Goal: Task Accomplishment & Management: Manage account settings

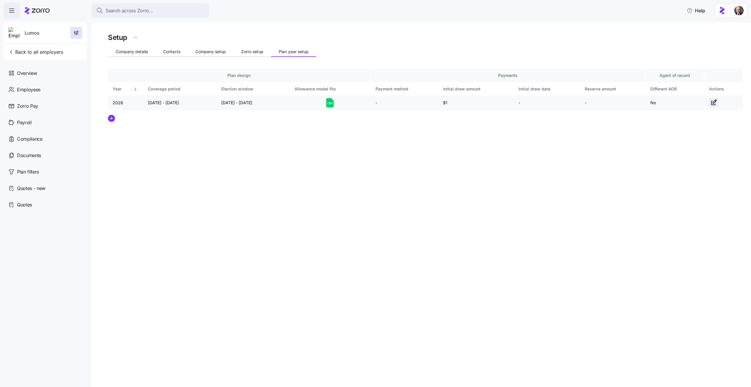
click at [714, 104] on icon "button" at bounding box center [714, 102] width 7 height 7
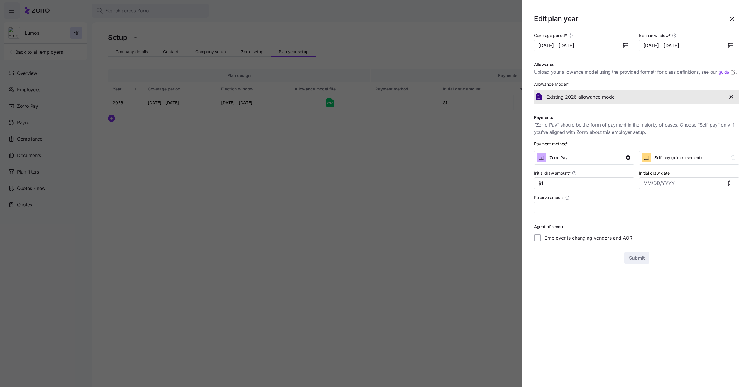
click at [730, 252] on div "Coverage period * 01/01/2026 – 12/31/2026 Election window * 09/01/2025 – 10/16/…" at bounding box center [636, 148] width 205 height 232
click at [601, 209] on input "Reserve amount" at bounding box center [584, 208] width 100 height 12
type input "$0"
click at [674, 279] on section "Edit plan year Coverage period * 01/01/2026 – 12/31/2026 Election window * 09/0…" at bounding box center [637, 193] width 229 height 387
click at [732, 19] on icon "button" at bounding box center [732, 18] width 7 height 7
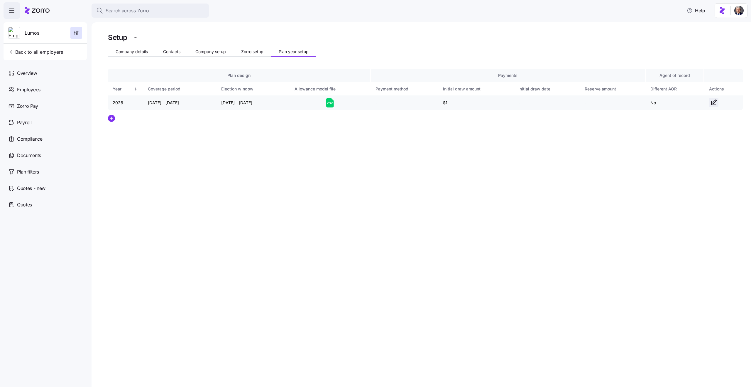
click at [713, 103] on icon "button" at bounding box center [715, 102] width 4 height 4
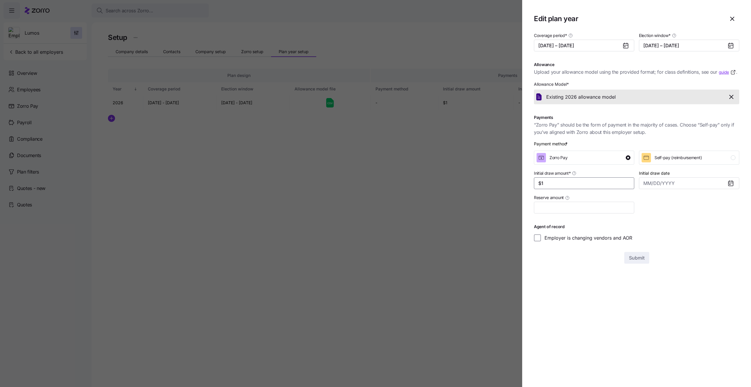
click at [590, 186] on input "$1" at bounding box center [584, 183] width 100 height 12
type input "$2"
click at [635, 257] on span "Submit" at bounding box center [637, 257] width 16 height 7
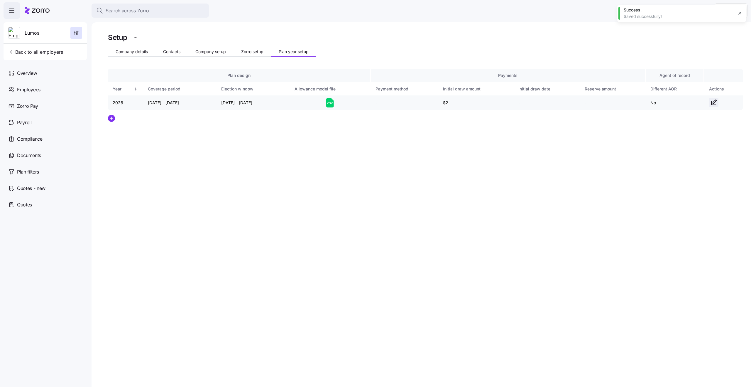
click at [714, 102] on icon "button" at bounding box center [714, 102] width 7 height 7
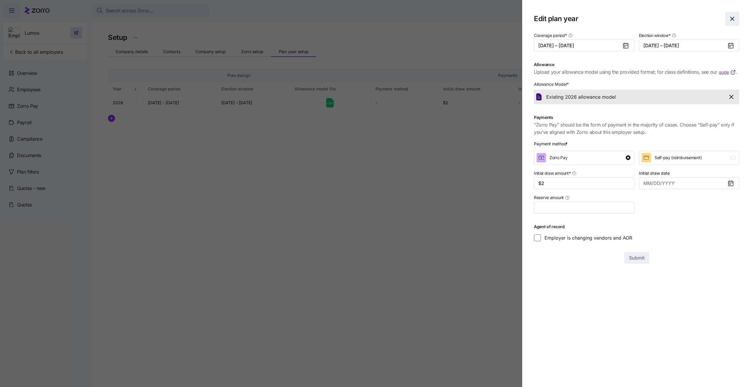
click at [732, 23] on span "button" at bounding box center [733, 19] width 14 height 14
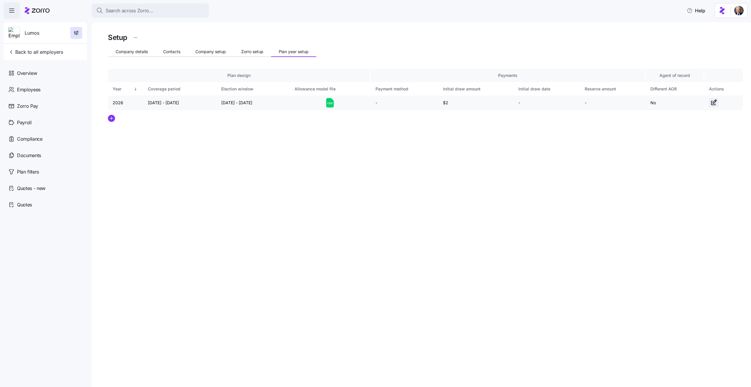
click at [714, 105] on icon "button" at bounding box center [714, 102] width 7 height 7
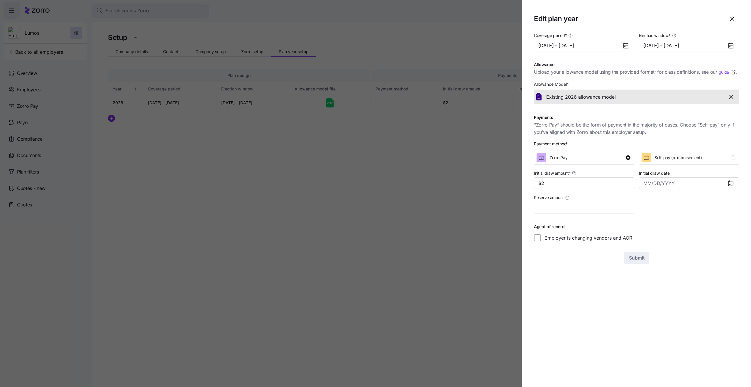
click at [440, 146] on div at bounding box center [375, 193] width 751 height 387
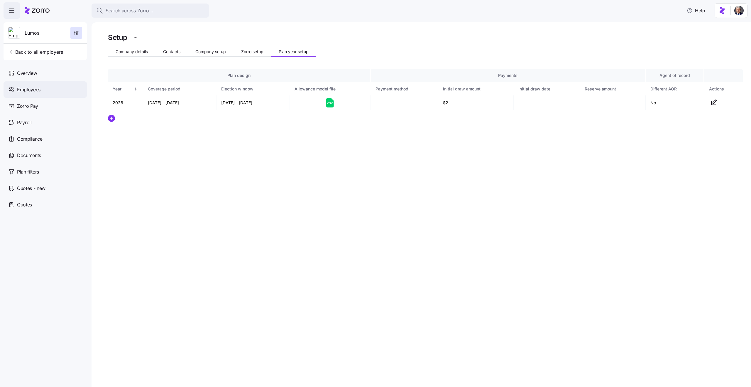
click at [25, 95] on div "Employees" at bounding box center [45, 89] width 83 height 16
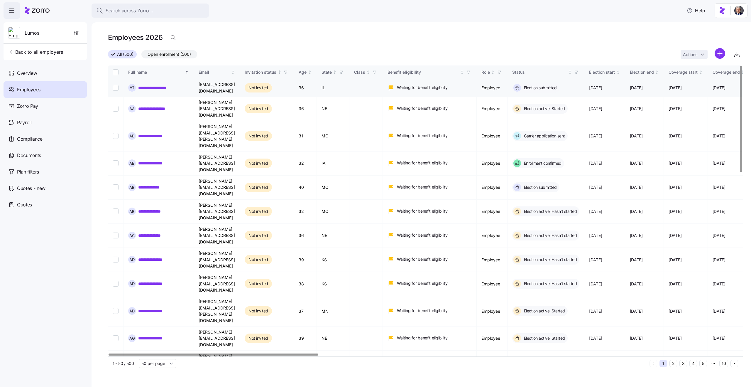
click at [116, 87] on input "Select record 1" at bounding box center [116, 88] width 6 height 6
checkbox input "true"
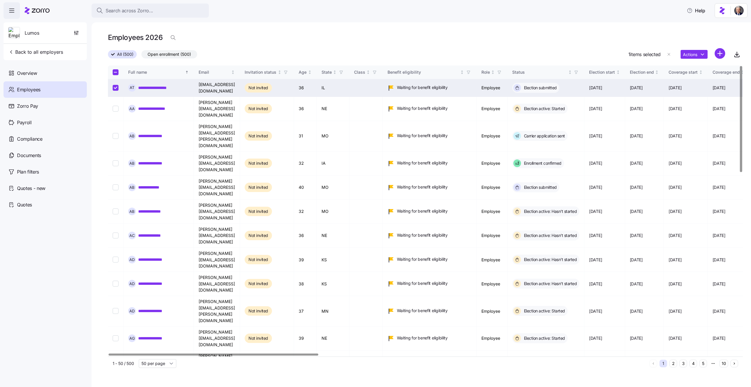
click at [695, 56] on html "**********" at bounding box center [375, 191] width 751 height 383
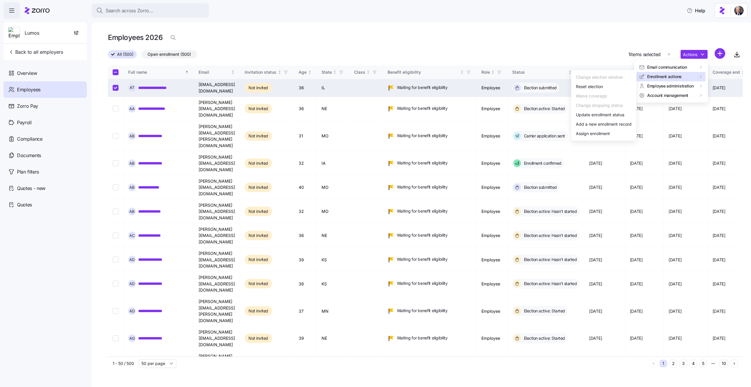
click at [431, 49] on html "**********" at bounding box center [375, 191] width 751 height 383
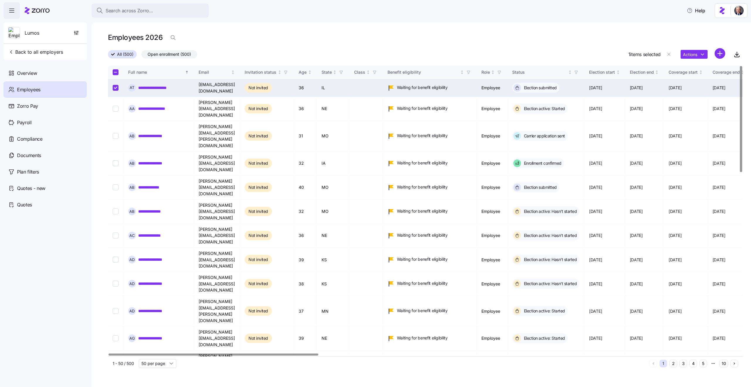
click at [162, 86] on link "**********" at bounding box center [159, 88] width 43 height 6
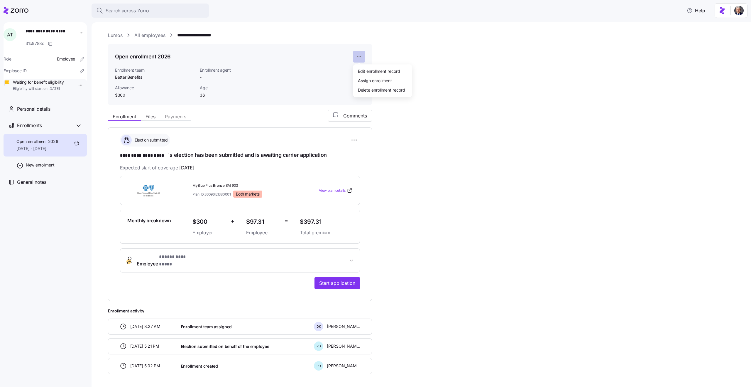
click at [364, 55] on html "**********" at bounding box center [375, 191] width 751 height 383
click at [421, 107] on html "**********" at bounding box center [375, 191] width 751 height 383
click at [78, 33] on html "**********" at bounding box center [375, 191] width 751 height 383
click at [551, 59] on html "**********" at bounding box center [375, 191] width 751 height 383
click at [402, 96] on div "**********" at bounding box center [425, 217] width 635 height 370
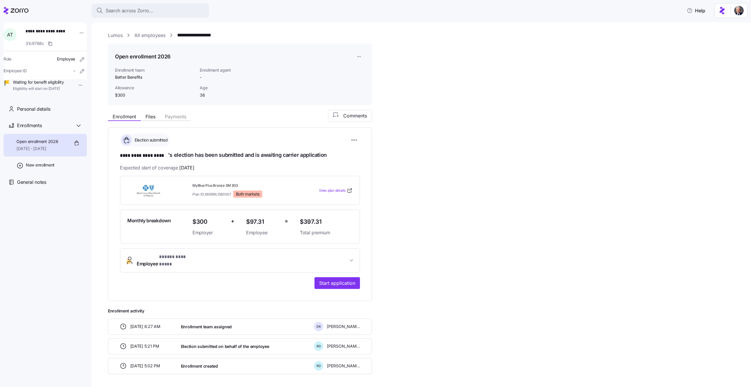
click at [132, 55] on h1 "Open enrollment 2026" at bounding box center [143, 56] width 56 height 7
click at [146, 56] on h1 "Open enrollment 2026" at bounding box center [143, 56] width 56 height 7
click at [479, 155] on div "**********" at bounding box center [425, 242] width 635 height 264
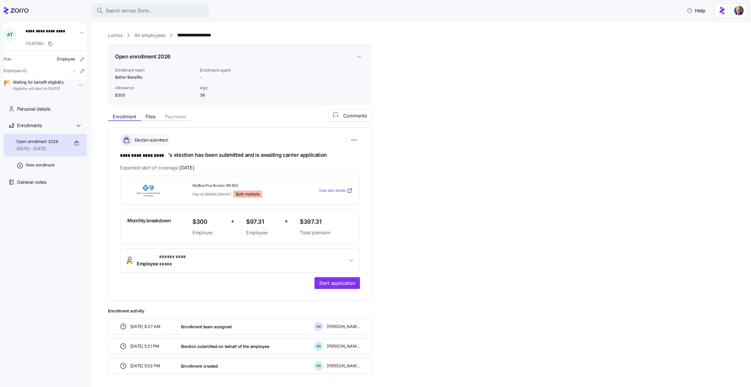
click at [410, 159] on div "**********" at bounding box center [425, 242] width 635 height 264
click at [121, 36] on link "Lumos" at bounding box center [115, 35] width 15 height 7
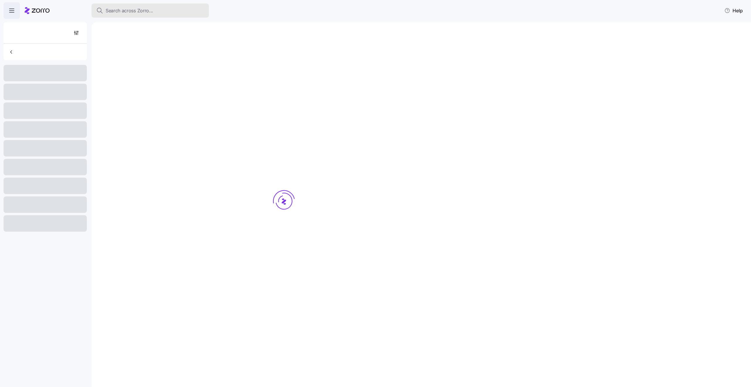
click at [137, 12] on span "Search across Zorro..." at bounding box center [130, 10] width 48 height 7
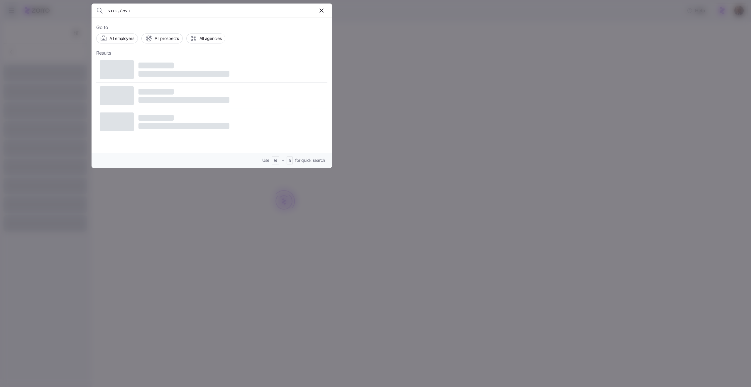
click at [122, 6] on input "כשלק בםצ" at bounding box center [183, 11] width 150 height 14
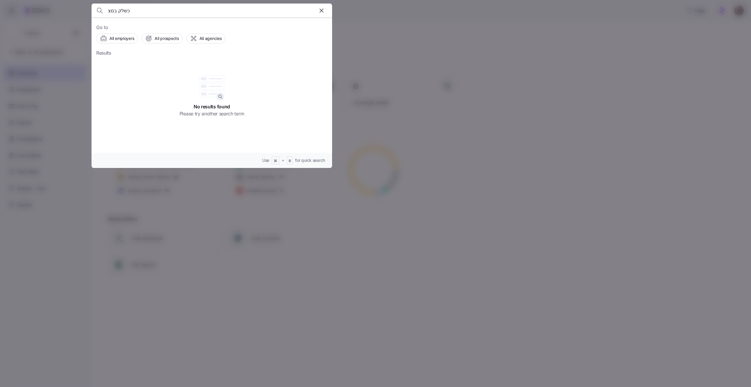
click at [122, 6] on input "כשלק בםצ" at bounding box center [183, 11] width 150 height 14
type input "fake com"
click at [173, 68] on span "Fake Company" at bounding box center [163, 66] width 32 height 7
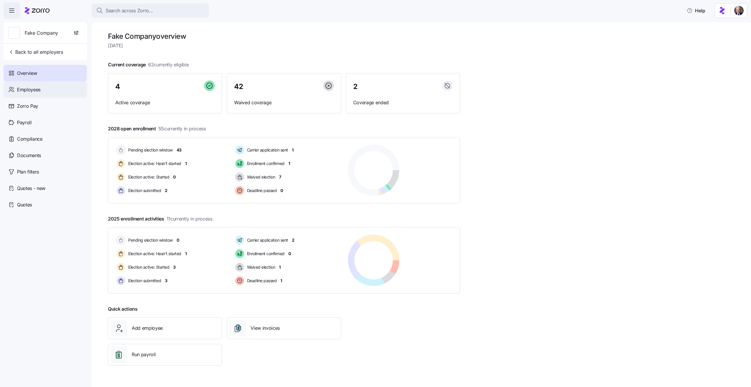
click at [63, 91] on div "Employees" at bounding box center [45, 89] width 83 height 16
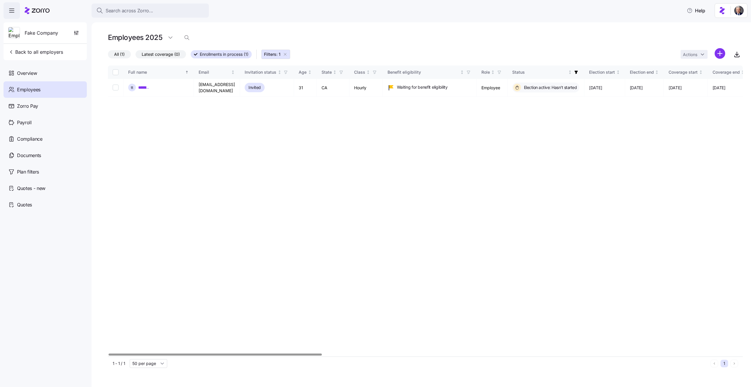
click at [287, 56] on icon "button" at bounding box center [285, 54] width 5 height 5
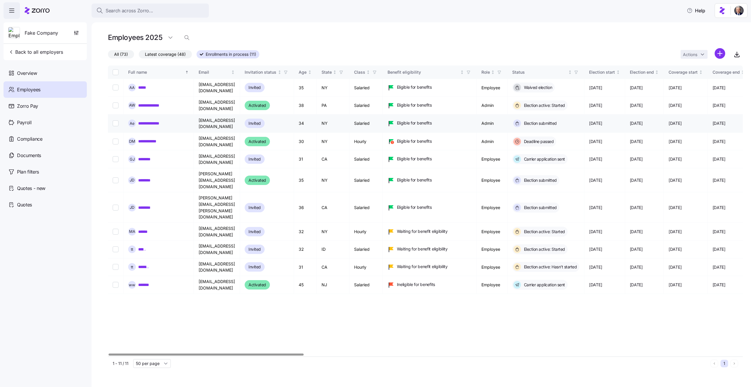
click at [383, 118] on td "Salaried" at bounding box center [366, 123] width 33 height 18
click at [383, 140] on td "Hourly" at bounding box center [366, 142] width 33 height 18
click at [383, 135] on td "Hourly" at bounding box center [366, 142] width 33 height 18
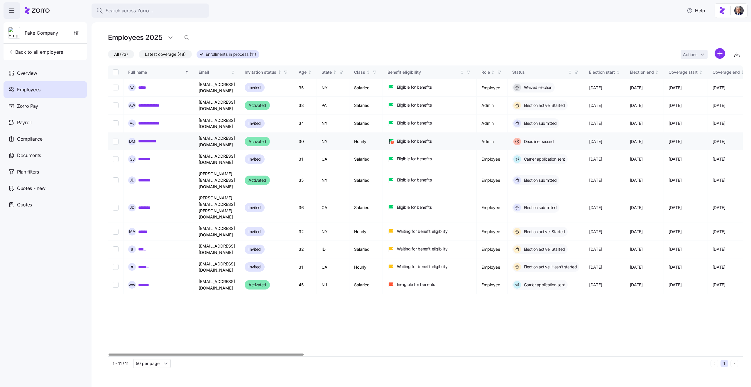
click at [383, 135] on td "Hourly" at bounding box center [366, 142] width 33 height 18
click at [383, 154] on td "Salaried" at bounding box center [366, 159] width 33 height 18
click at [115, 87] on input "Select record 1" at bounding box center [116, 88] width 6 height 6
checkbox input "true"
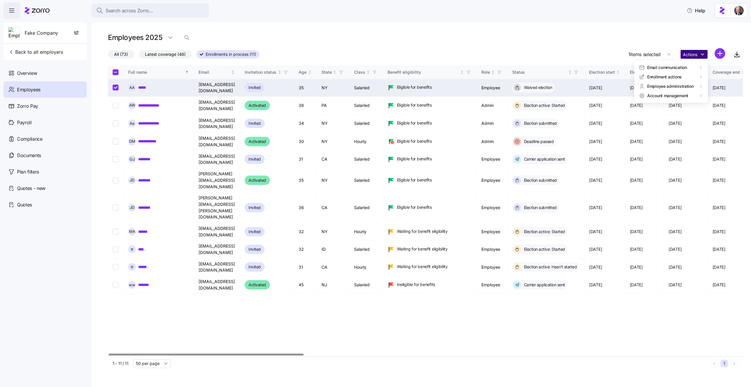
click at [698, 55] on html "**********" at bounding box center [375, 191] width 751 height 383
click at [492, 55] on html "**********" at bounding box center [375, 191] width 751 height 383
click at [143, 85] on link "*****" at bounding box center [142, 88] width 9 height 6
click at [141, 86] on link "*****" at bounding box center [142, 88] width 9 height 6
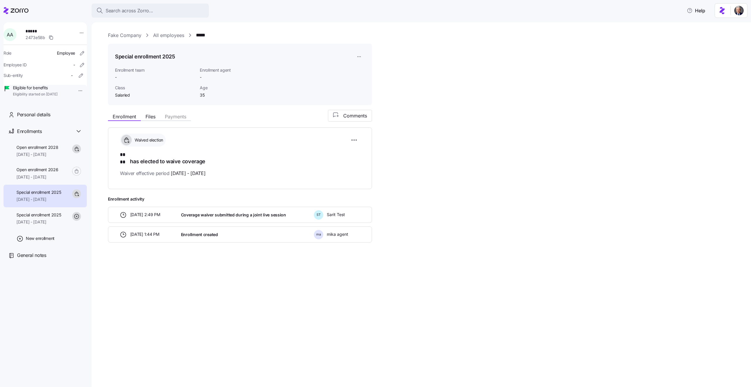
click at [175, 37] on link "All employees" at bounding box center [168, 35] width 31 height 7
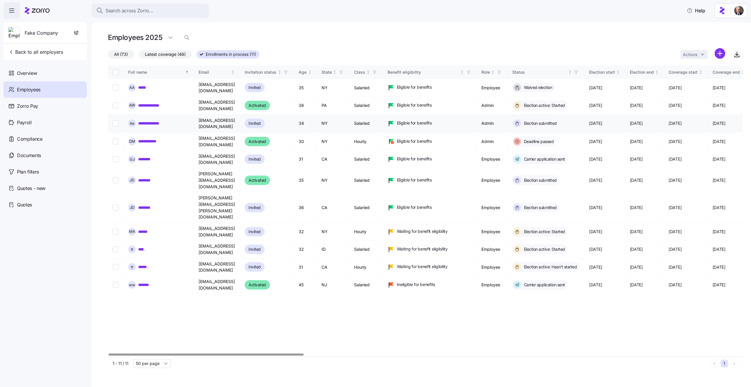
click at [149, 120] on link "**********" at bounding box center [151, 123] width 27 height 6
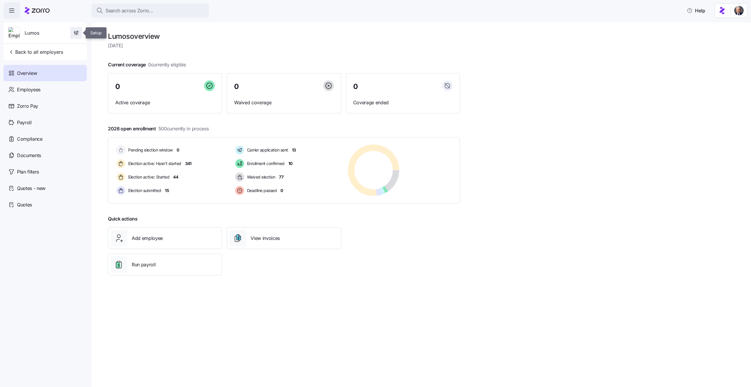
click at [75, 31] on icon "button" at bounding box center [76, 33] width 6 height 6
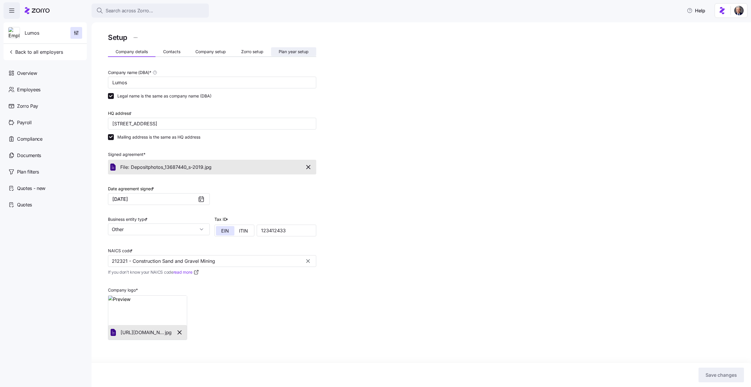
click at [292, 55] on button "Plan year setup" at bounding box center [293, 51] width 45 height 9
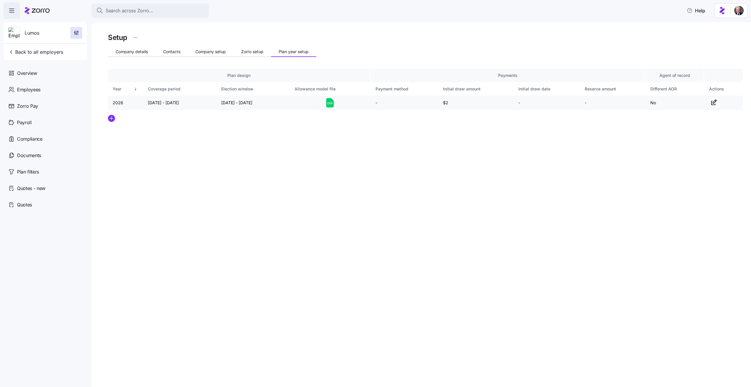
click at [331, 106] on icon at bounding box center [330, 102] width 8 height 9
click at [713, 104] on icon "button" at bounding box center [714, 102] width 7 height 7
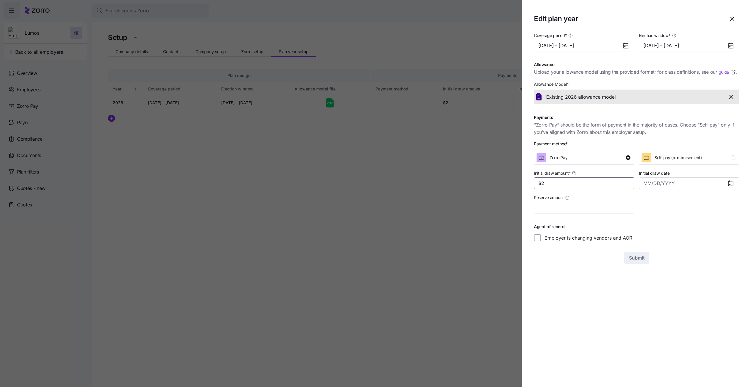
click at [574, 186] on input "$2" at bounding box center [584, 183] width 100 height 12
type input "$3"
click at [633, 255] on span "Submit" at bounding box center [637, 257] width 16 height 7
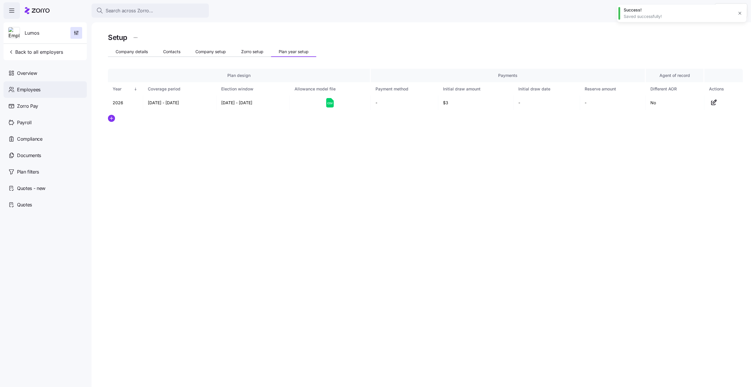
click at [54, 87] on div "Employees" at bounding box center [45, 89] width 83 height 16
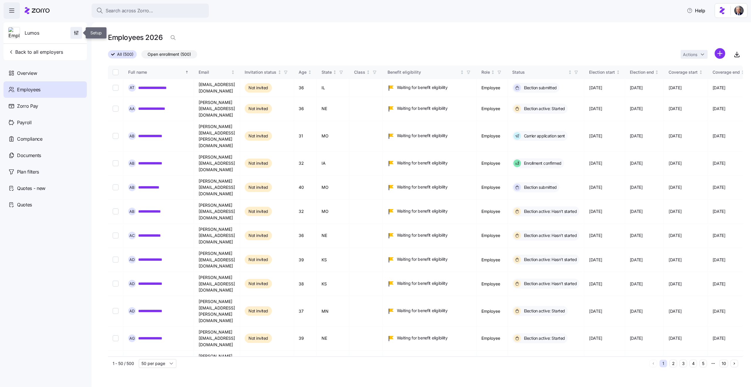
click at [75, 35] on icon "button" at bounding box center [76, 33] width 6 height 6
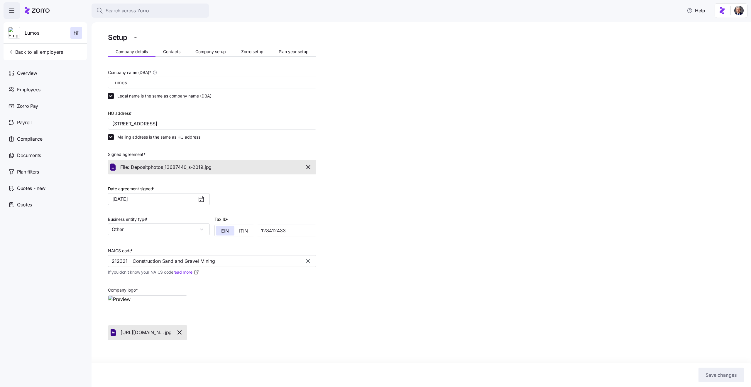
click at [288, 56] on div "Company details Contacts Company setup Zorro setup Plan year setup" at bounding box center [212, 52] width 208 height 9
click at [288, 50] on span "Plan year setup" at bounding box center [294, 52] width 30 height 4
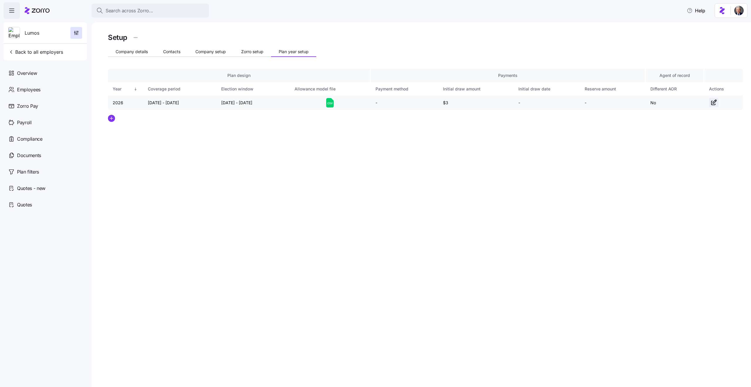
click at [715, 103] on icon "button" at bounding box center [715, 102] width 4 height 4
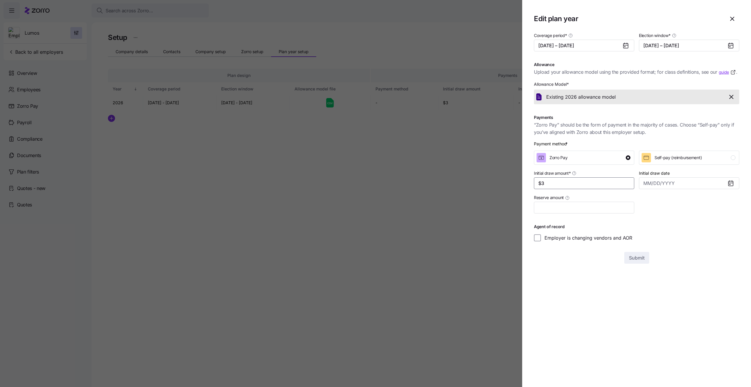
click at [556, 183] on input "$3" at bounding box center [584, 183] width 100 height 12
type input "$4"
click at [730, 95] on icon "button" at bounding box center [731, 96] width 7 height 7
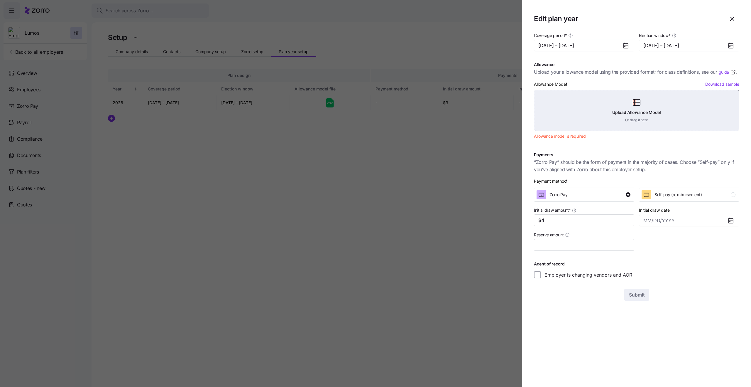
click at [595, 103] on div "Upload Allowance Model Or drag it here" at bounding box center [636, 110] width 205 height 41
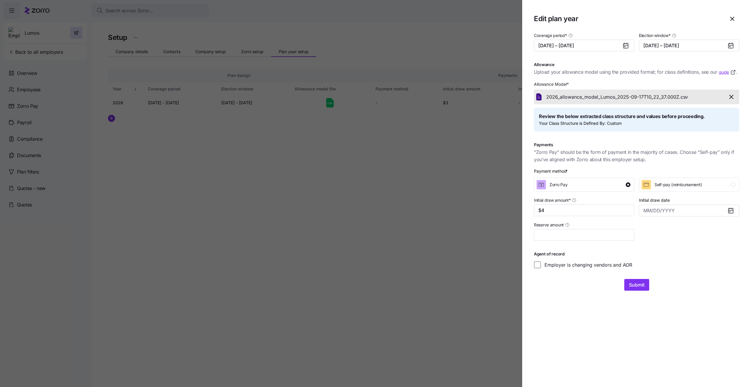
click at [612, 124] on div "Review the below extracted class structure and values before proceeding. Your C…" at bounding box center [637, 120] width 196 height 14
click at [626, 124] on div "Review the below extracted class structure and values before proceeding. Your C…" at bounding box center [637, 120] width 196 height 14
click at [627, 125] on div "Review the below extracted class structure and values before proceeding. Your C…" at bounding box center [637, 120] width 196 height 14
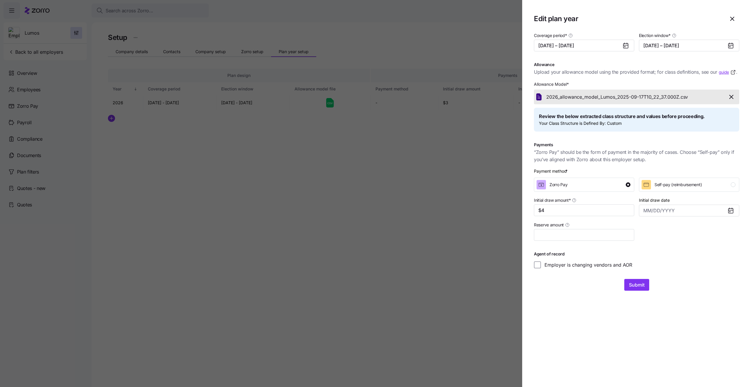
click at [627, 125] on div "Review the below extracted class structure and values before proceeding. Your C…" at bounding box center [637, 120] width 196 height 14
click at [605, 123] on div "Review the below extracted class structure and values before proceeding. Your C…" at bounding box center [637, 120] width 196 height 14
click at [632, 283] on span "Submit" at bounding box center [637, 284] width 16 height 7
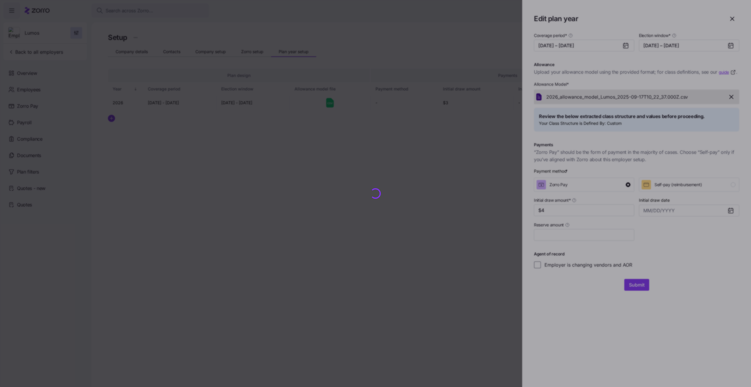
click at [409, 95] on div at bounding box center [375, 193] width 751 height 387
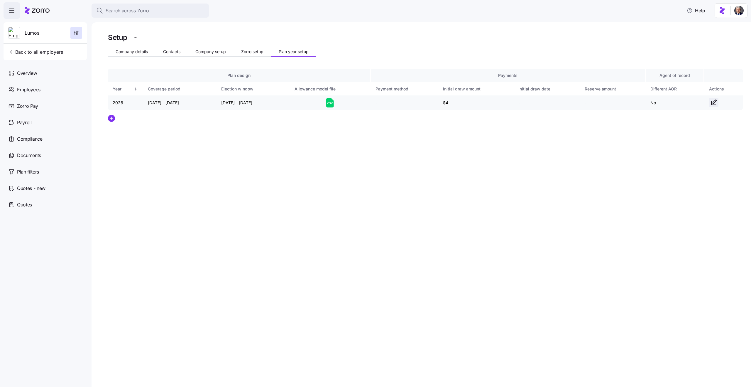
click at [712, 103] on icon "button" at bounding box center [714, 102] width 7 height 7
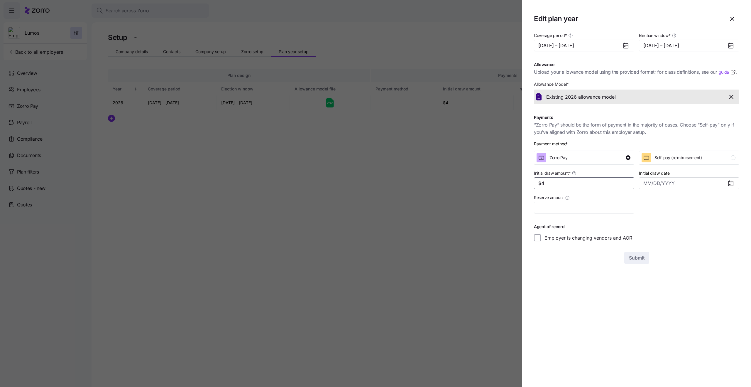
click at [562, 187] on input "$4" at bounding box center [584, 183] width 100 height 12
type input "$5"
click at [733, 97] on icon "button" at bounding box center [731, 96] width 7 height 7
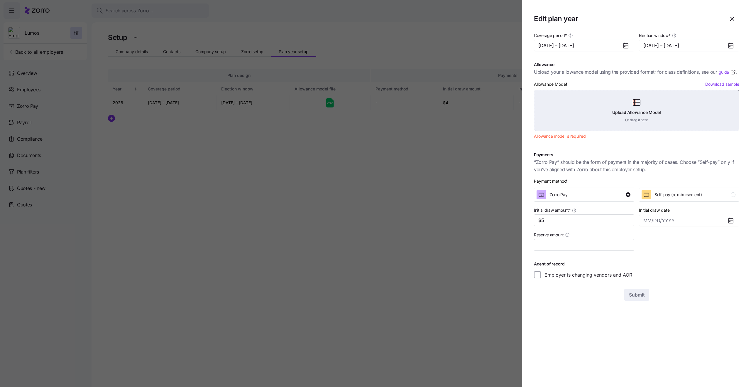
click at [663, 107] on div "Upload Allowance Model Or drag it here" at bounding box center [636, 110] width 205 height 41
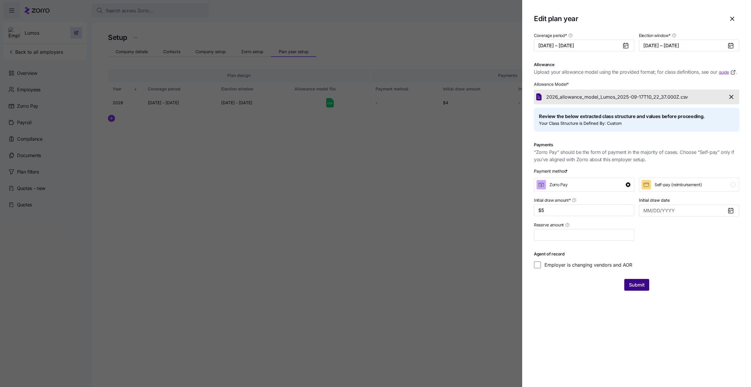
click at [637, 283] on span "Submit" at bounding box center [637, 284] width 16 height 7
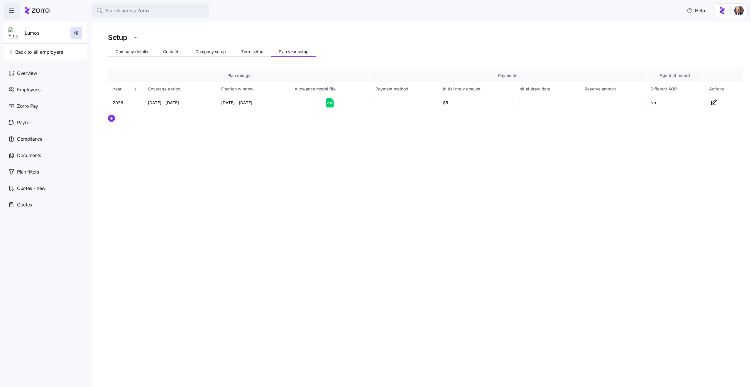
click at [348, 156] on div "Setup Company details Contacts Company setup Zorro setup Plan year setup Plan d…" at bounding box center [422, 204] width 660 height 365
click at [312, 217] on div "Setup Company details Contacts Company setup Zorro setup Plan year setup Plan d…" at bounding box center [422, 204] width 660 height 365
